Goal: Information Seeking & Learning: Learn about a topic

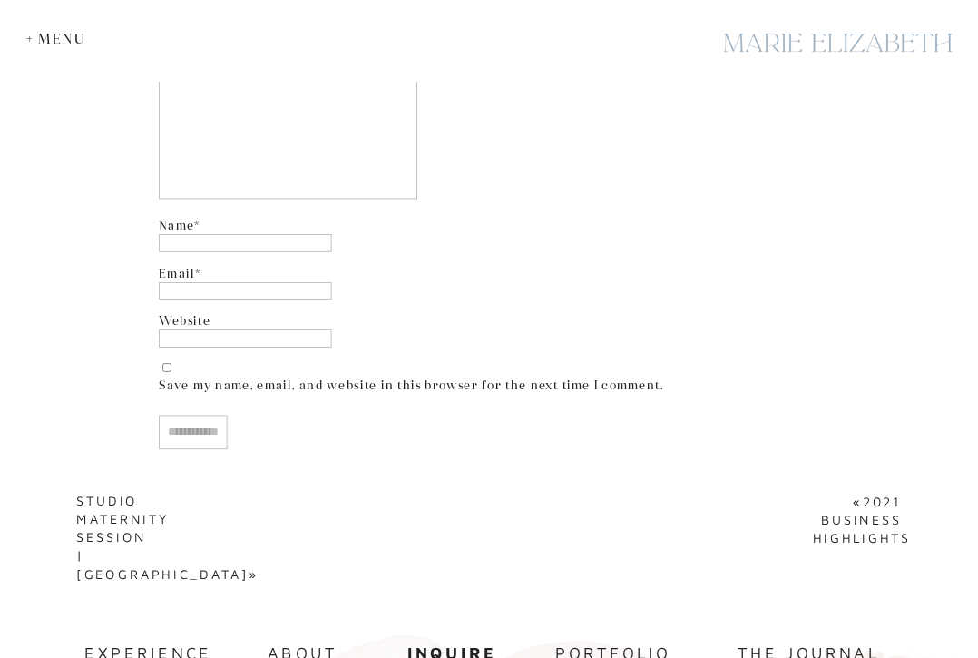
scroll to position [11022, 0]
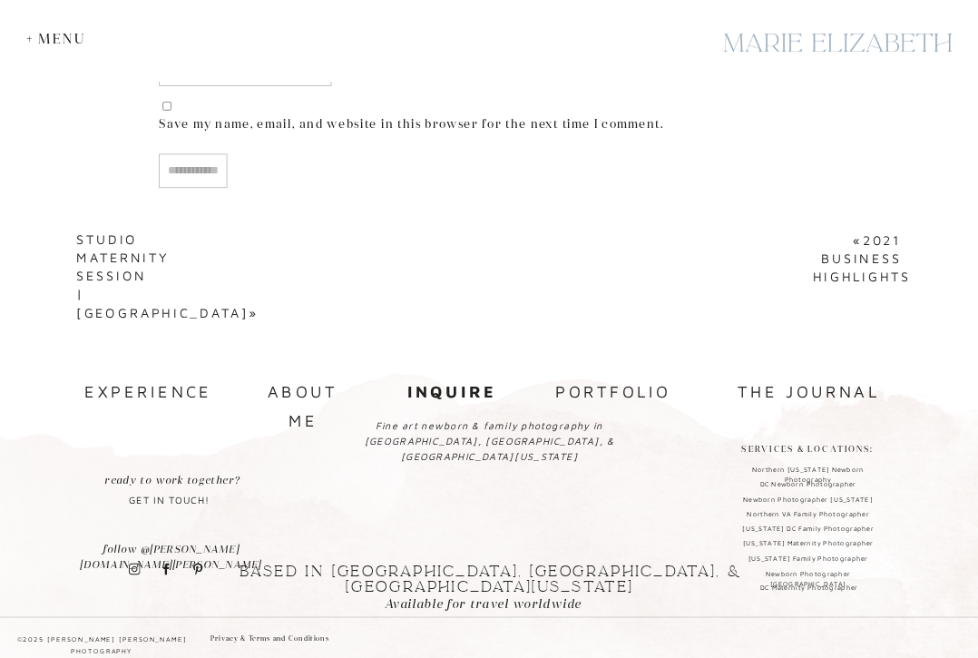
click at [753, 391] on nav "the journal" at bounding box center [808, 391] width 171 height 28
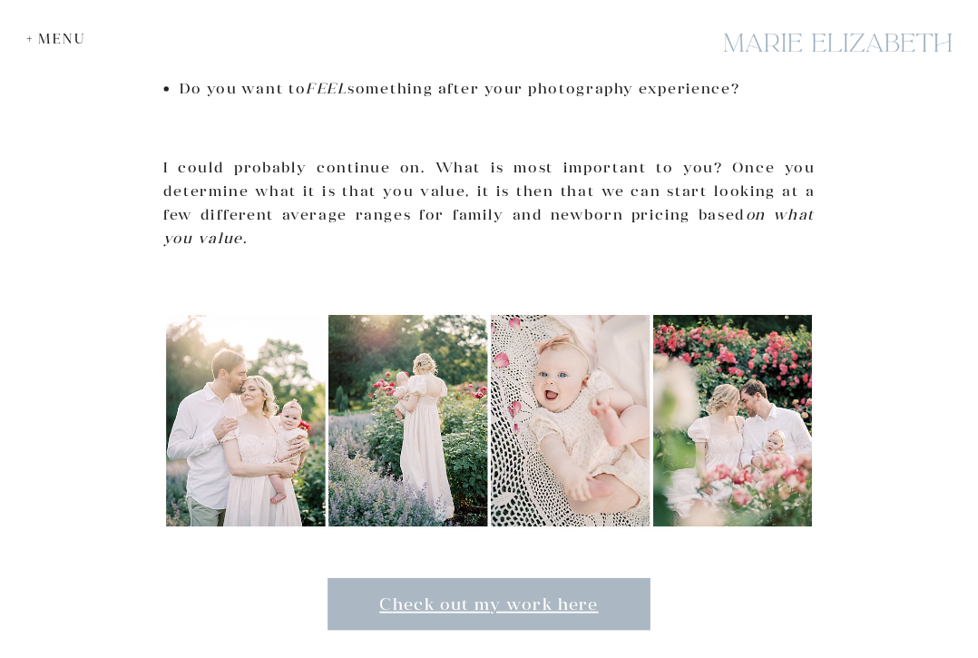
scroll to position [1773, 0]
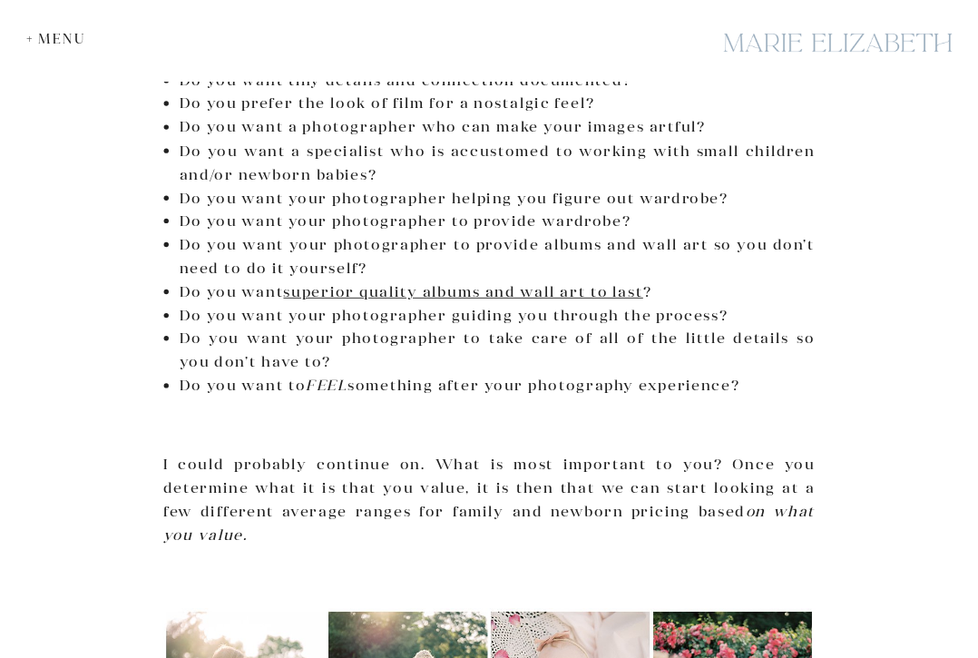
click at [39, 31] on div "+ Menu" at bounding box center [60, 38] width 68 height 15
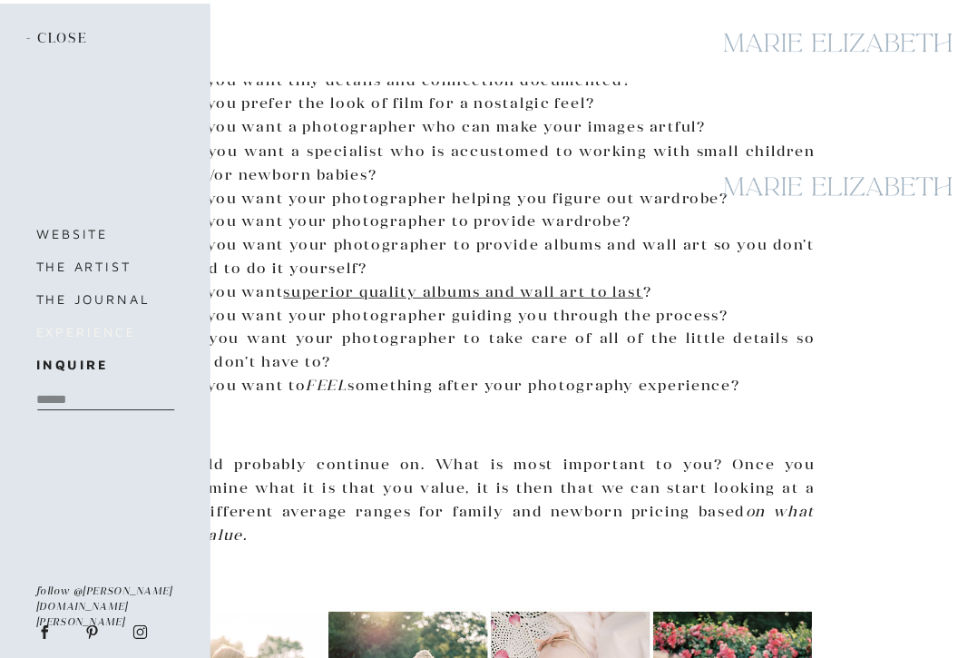
click at [67, 329] on h3 "experience" at bounding box center [114, 332] width 156 height 23
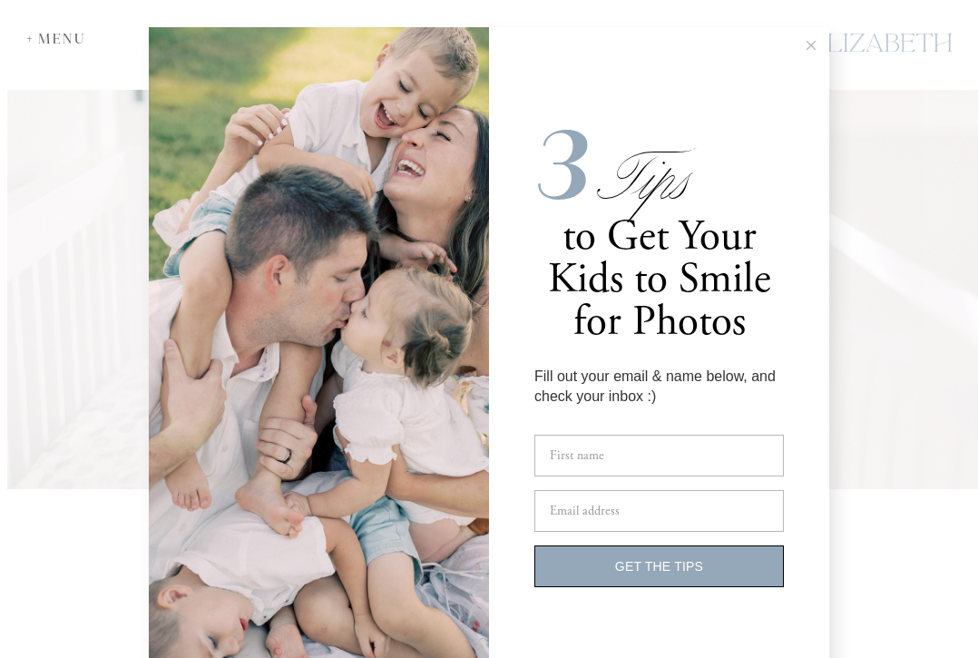
click at [808, 41] on icon at bounding box center [810, 45] width 9 height 9
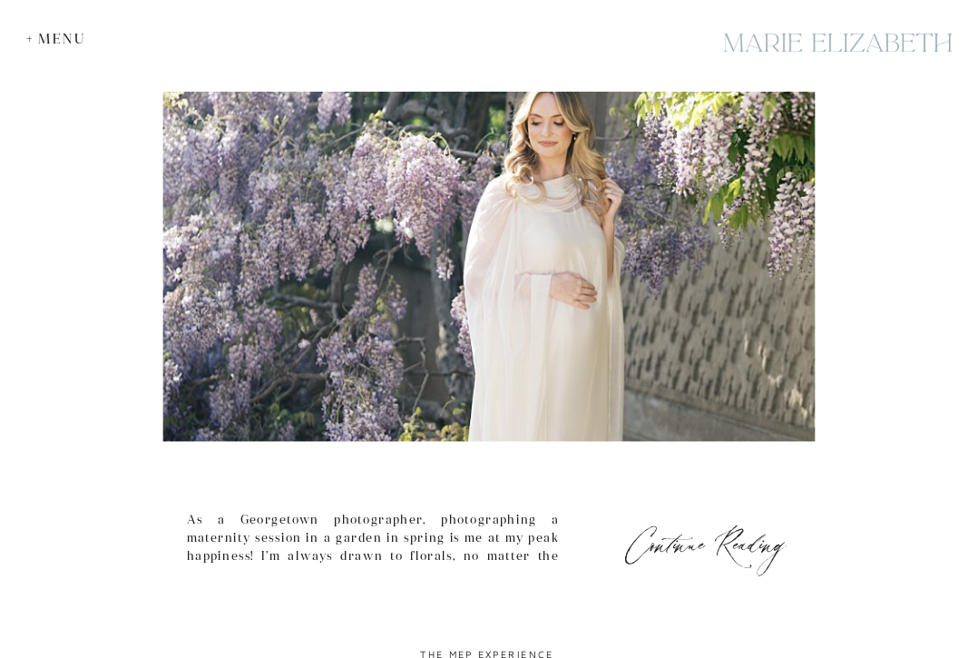
scroll to position [3389, 0]
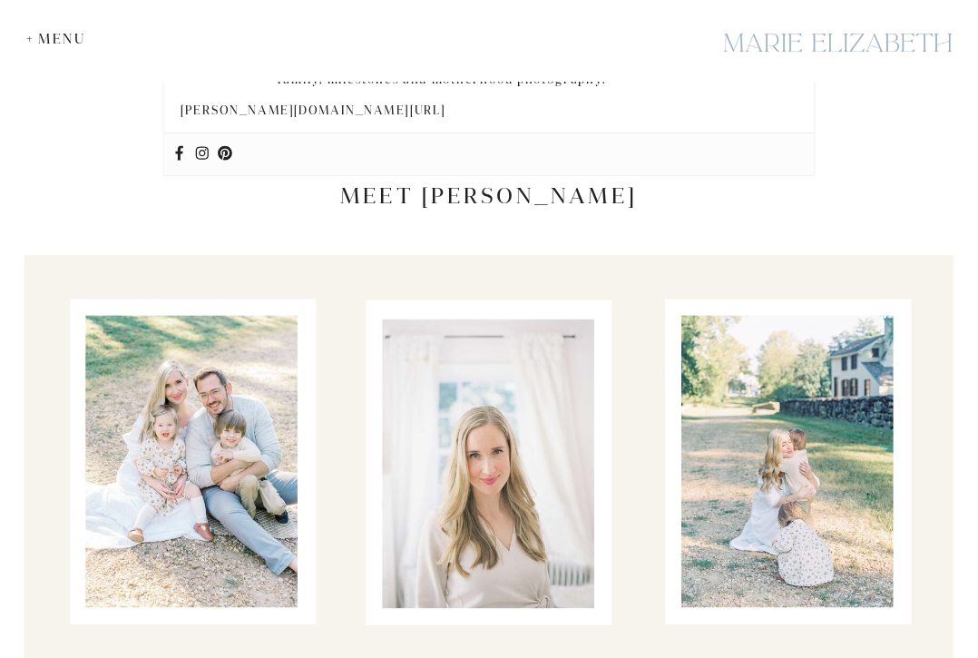
scroll to position [2875, 0]
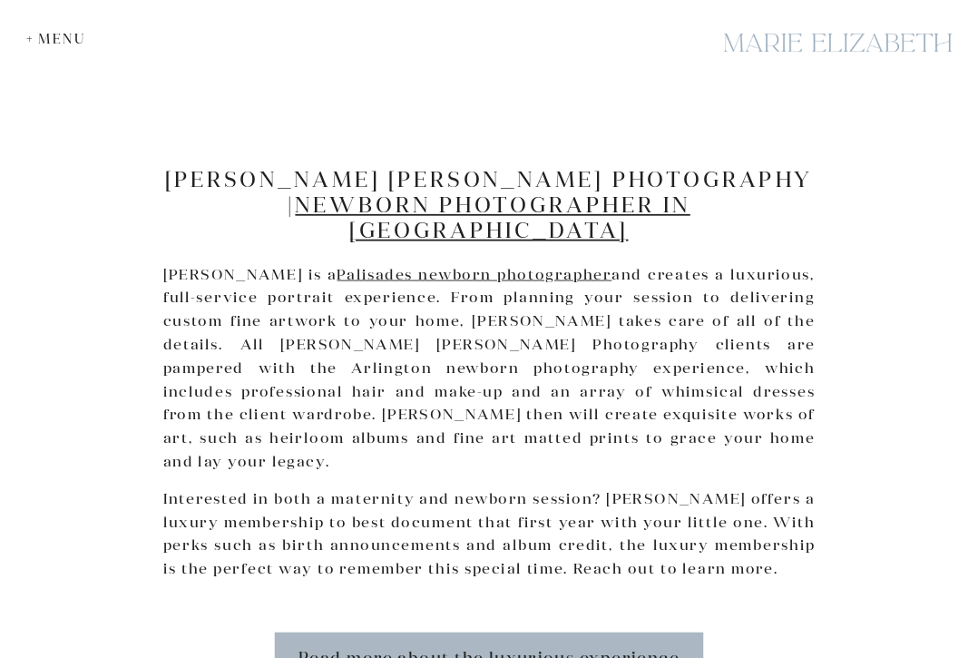
scroll to position [2284, 0]
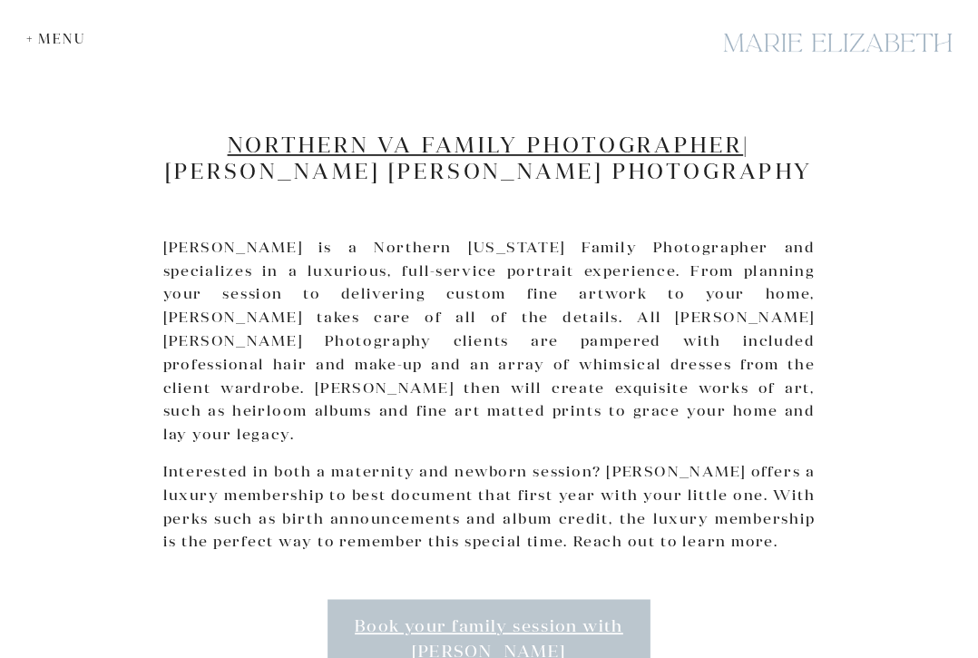
scroll to position [5861, 0]
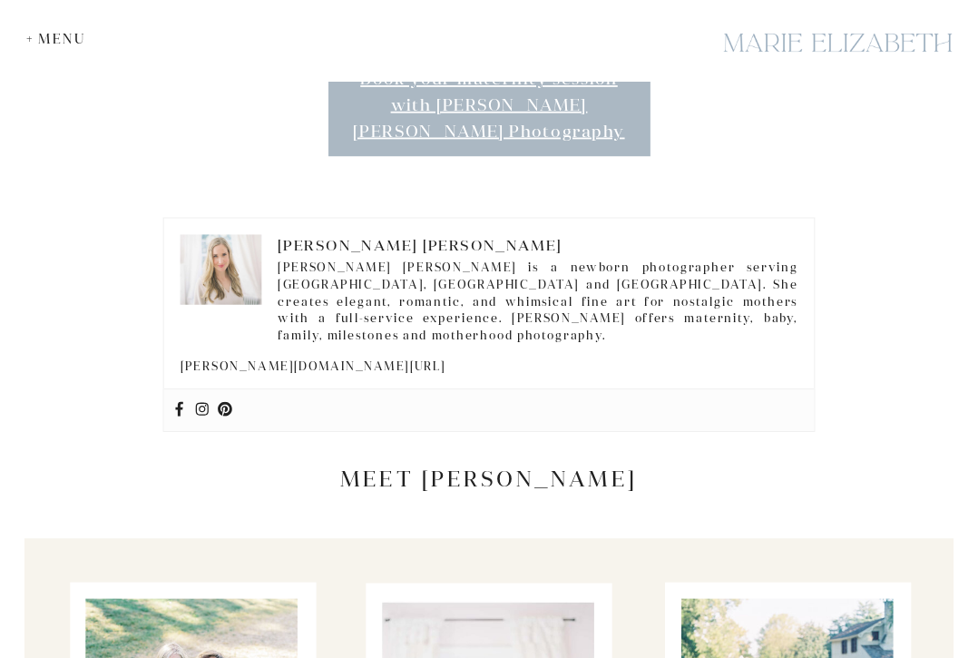
scroll to position [3338, 0]
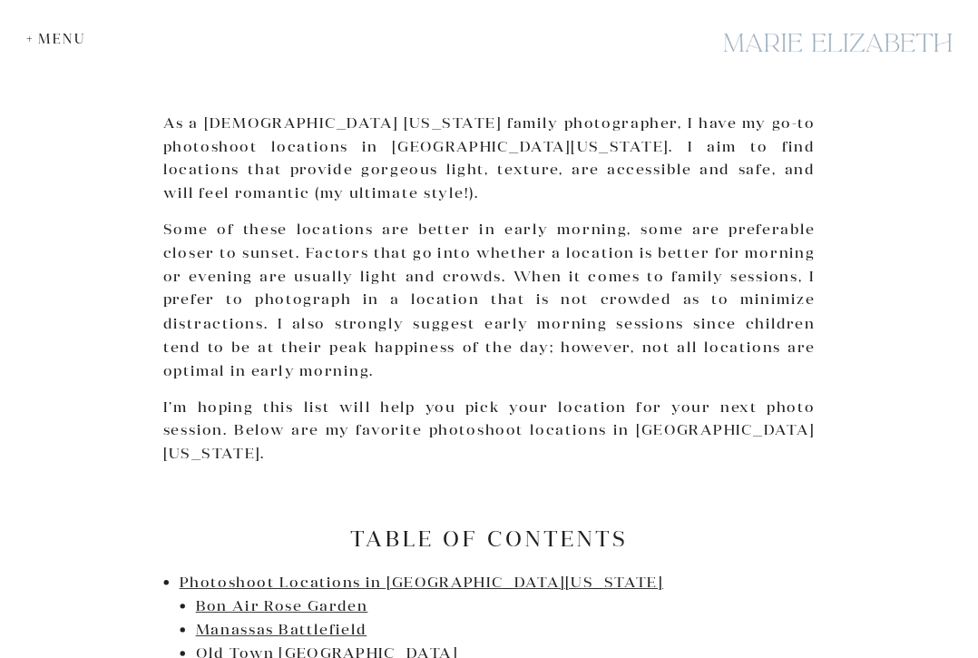
scroll to position [488, 0]
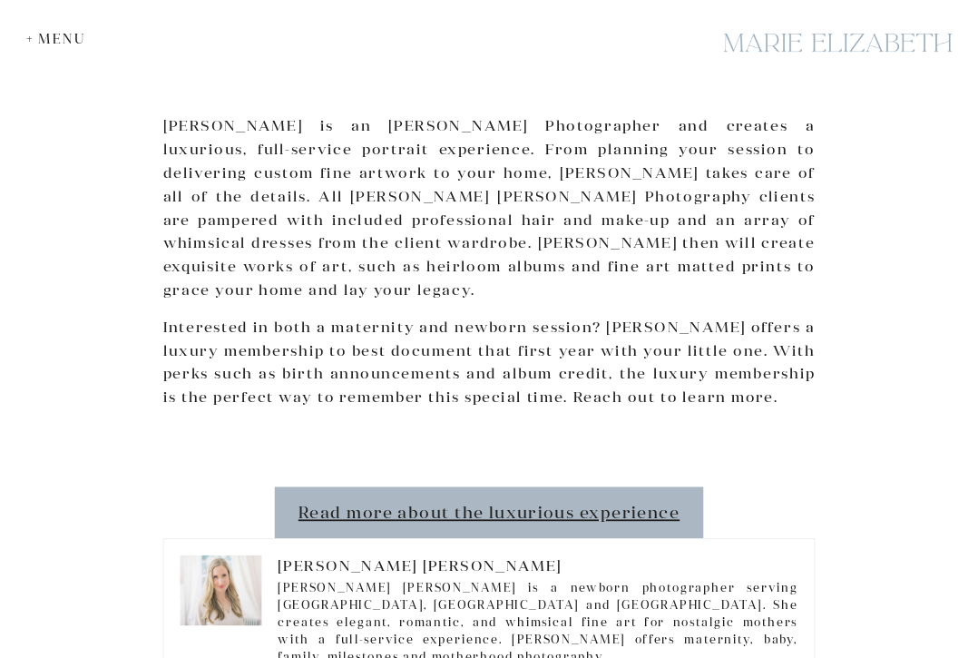
scroll to position [3932, 0]
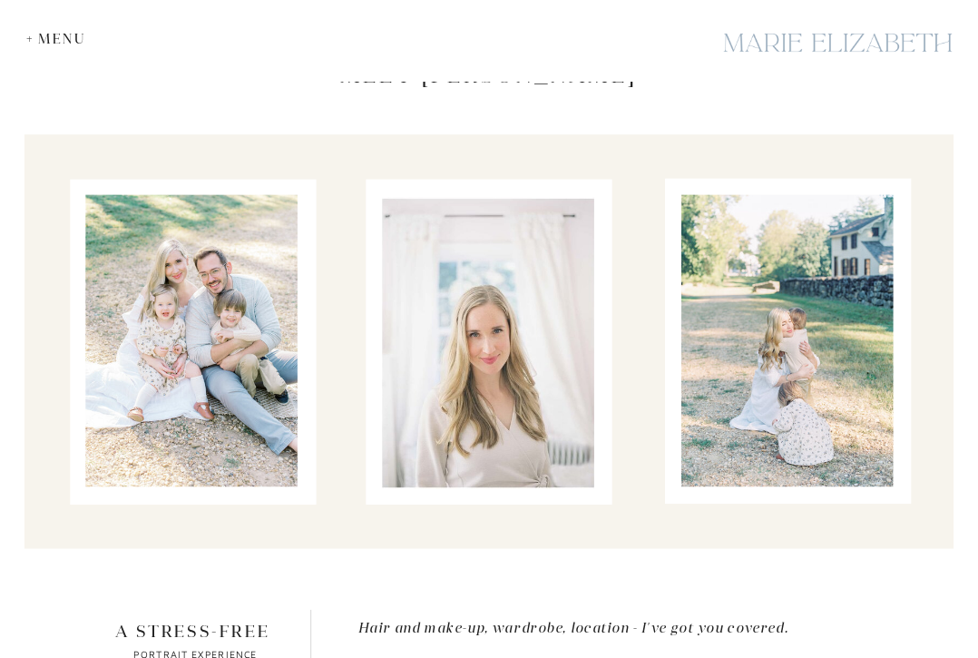
scroll to position [4266, 0]
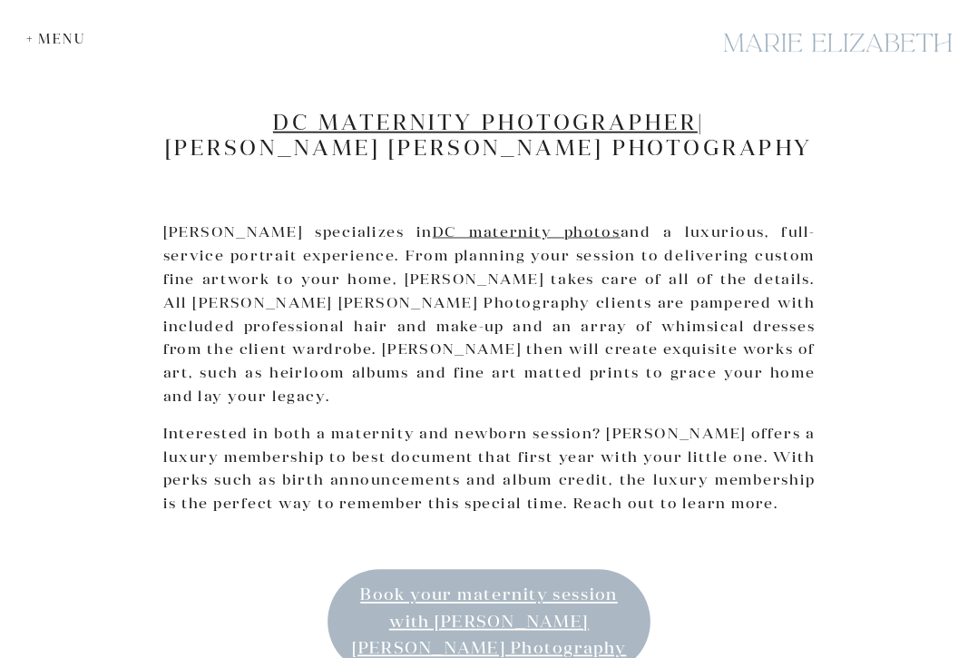
scroll to position [2521, 0]
